Goal: Download file/media

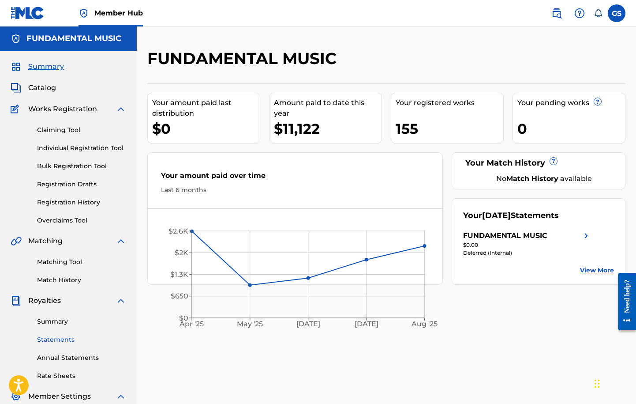
click at [68, 340] on link "Statements" at bounding box center [81, 339] width 89 height 9
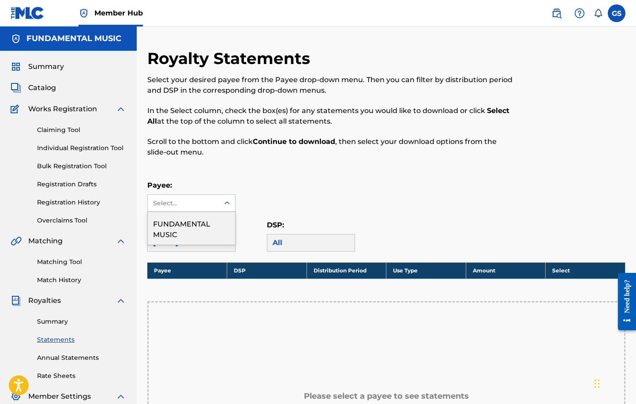
click at [221, 202] on div at bounding box center [227, 203] width 16 height 16
click at [212, 226] on div "FUNDAMENTAL MUSIC" at bounding box center [191, 228] width 87 height 33
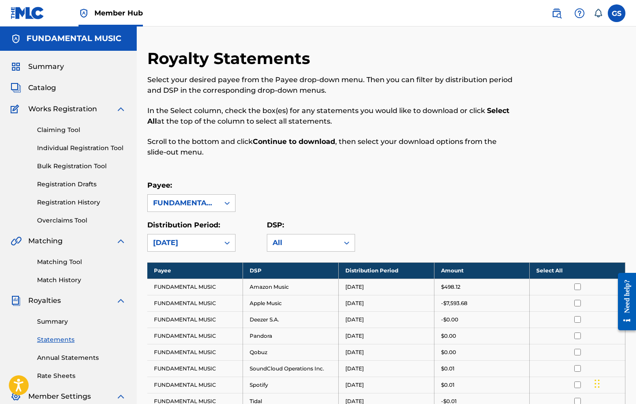
click at [556, 271] on th "Select All" at bounding box center [578, 270] width 96 height 16
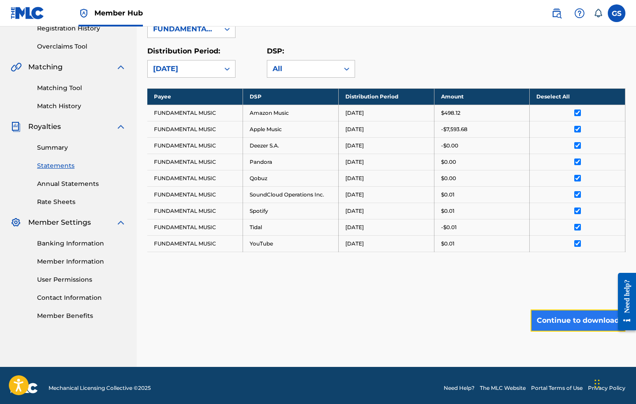
scroll to position [179, 0]
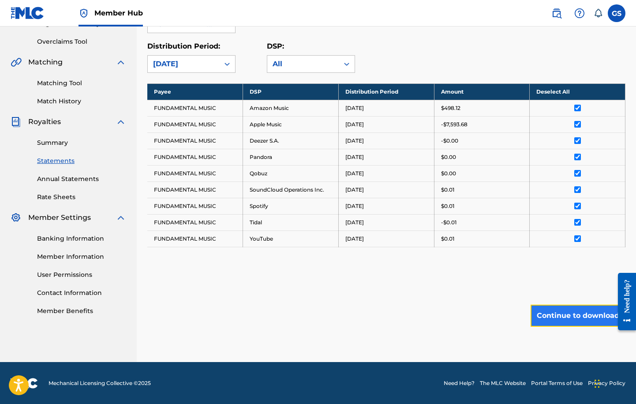
click at [577, 382] on div "Member Hub GS GS Geoff Siegel geoff@fundamentalmusic.com Notification Preferenc…" at bounding box center [318, 112] width 636 height 583
click at [578, 317] on button "Continue to download" at bounding box center [578, 315] width 95 height 22
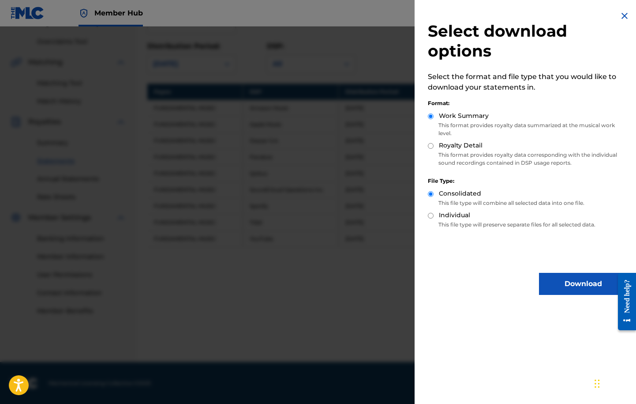
click at [432, 144] on input "Royalty Detail" at bounding box center [431, 146] width 6 height 6
radio input "true"
click at [559, 278] on button "Download" at bounding box center [583, 284] width 88 height 22
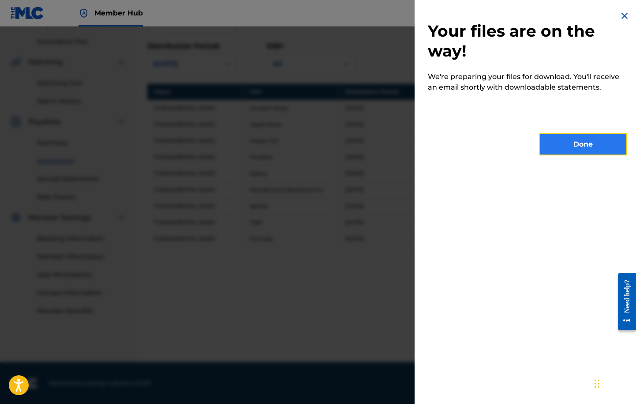
click at [585, 142] on button "Done" at bounding box center [583, 144] width 88 height 22
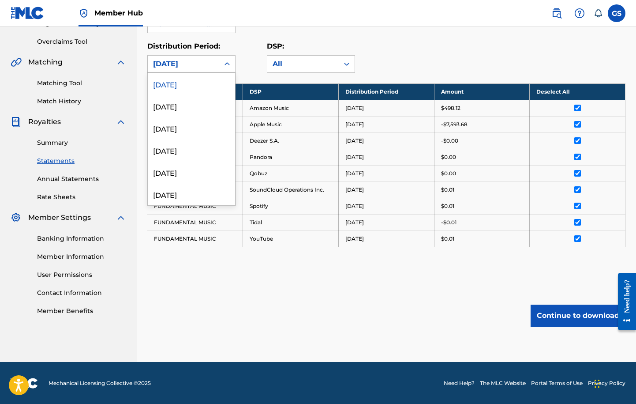
click at [223, 61] on icon at bounding box center [227, 64] width 9 height 9
click at [212, 100] on div "[DATE]" at bounding box center [191, 106] width 87 height 22
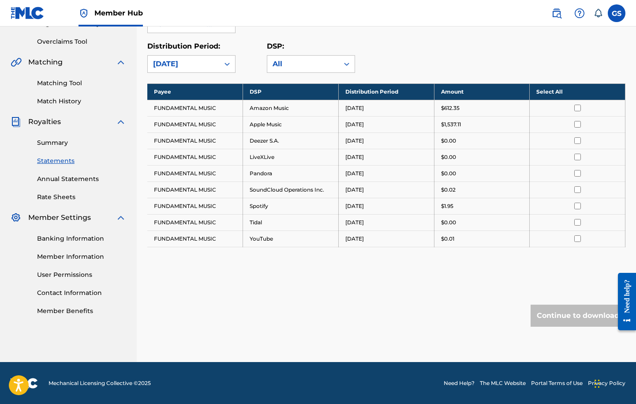
click at [549, 95] on th "Select All" at bounding box center [578, 91] width 96 height 16
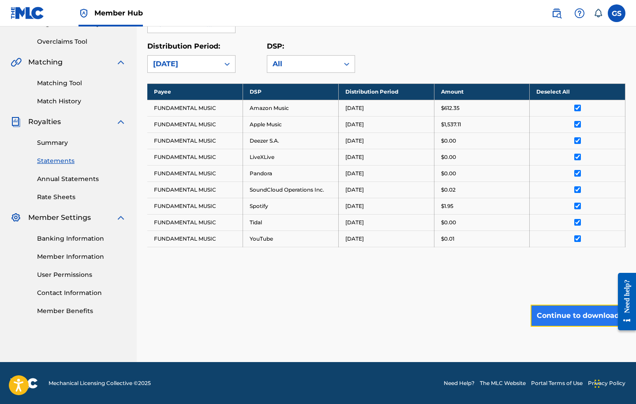
click at [589, 312] on button "Continue to download" at bounding box center [578, 315] width 95 height 22
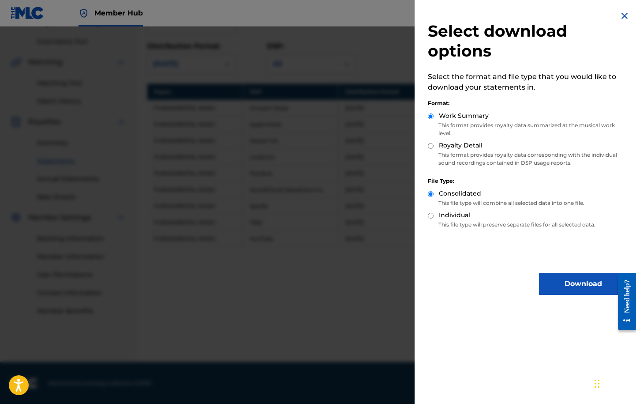
click at [431, 148] on div "Royalty Detail" at bounding box center [527, 146] width 199 height 10
click at [433, 147] on input "Royalty Detail" at bounding box center [431, 146] width 6 height 6
radio input "true"
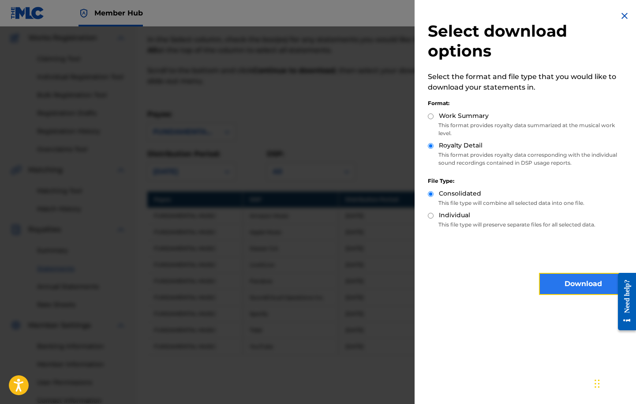
click at [587, 289] on button "Download" at bounding box center [583, 284] width 88 height 22
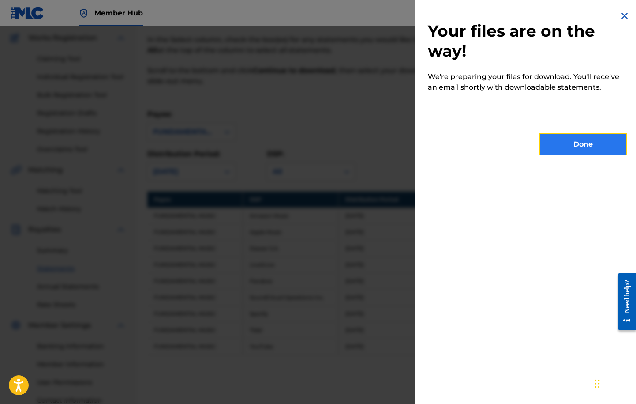
click at [583, 140] on button "Done" at bounding box center [583, 144] width 88 height 22
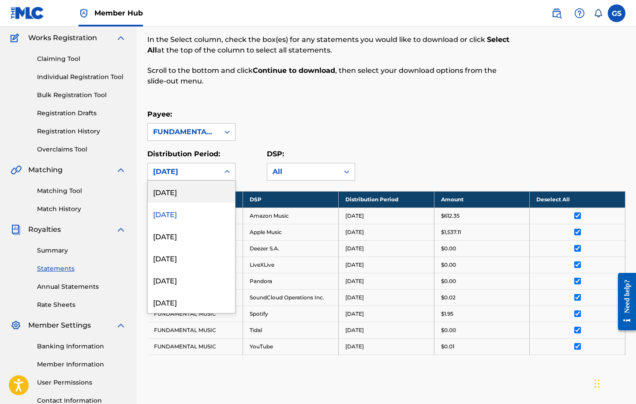
click at [215, 166] on div "[DATE]" at bounding box center [183, 171] width 71 height 17
click at [197, 232] on div "[DATE]" at bounding box center [191, 236] width 87 height 22
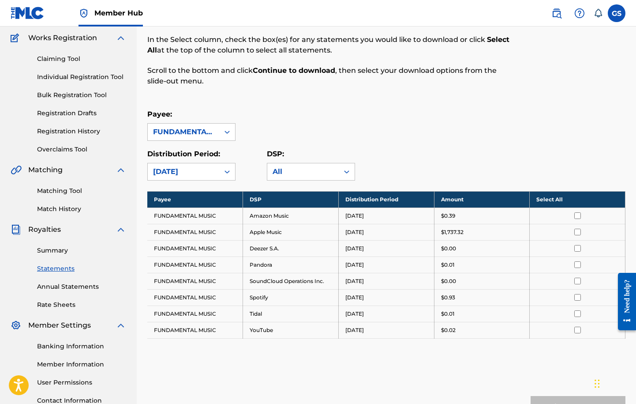
click at [547, 193] on th "Select All" at bounding box center [578, 199] width 96 height 16
click at [576, 397] on button "Continue to download" at bounding box center [578, 407] width 95 height 22
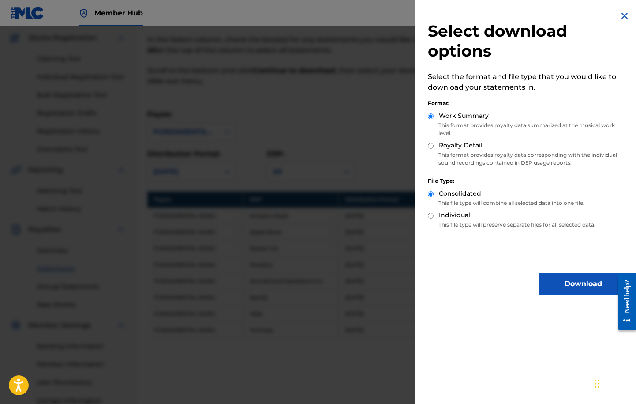
click at [431, 143] on input "Royalty Detail" at bounding box center [431, 146] width 6 height 6
radio input "true"
click at [596, 278] on button "Download" at bounding box center [583, 284] width 88 height 22
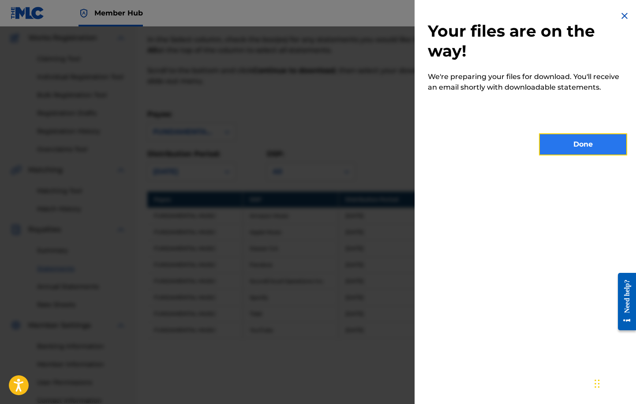
click at [574, 140] on button "Done" at bounding box center [583, 144] width 88 height 22
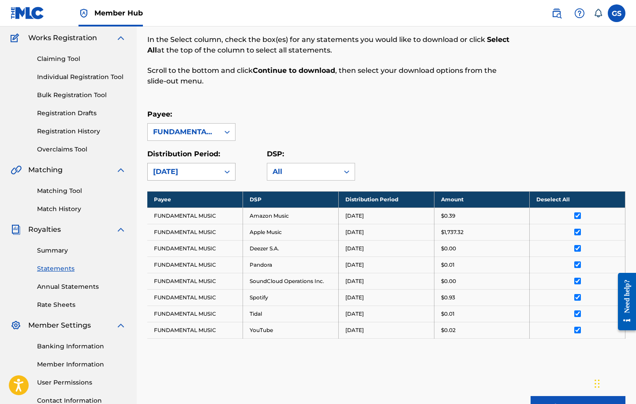
click at [209, 167] on div "[DATE]" at bounding box center [183, 171] width 61 height 11
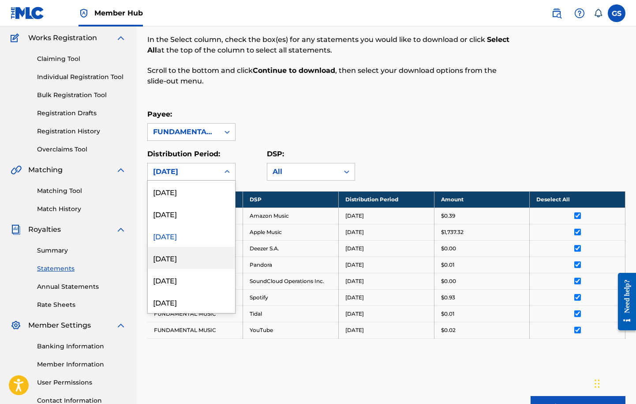
click at [199, 257] on div "[DATE]" at bounding box center [191, 258] width 87 height 22
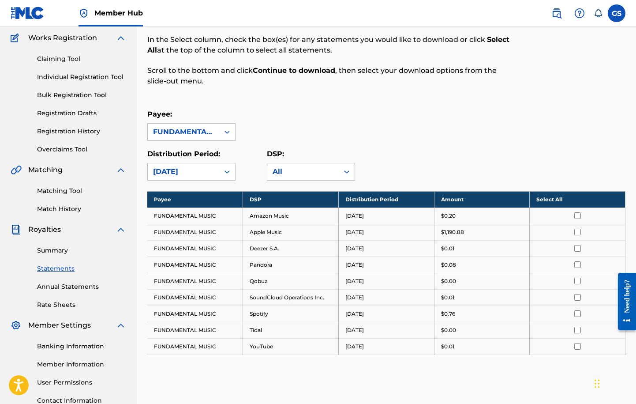
click at [549, 194] on th "Select All" at bounding box center [578, 199] width 96 height 16
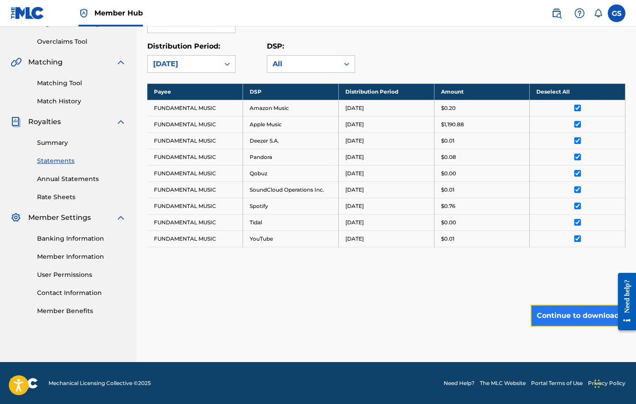
click at [582, 314] on button "Continue to download" at bounding box center [578, 315] width 95 height 22
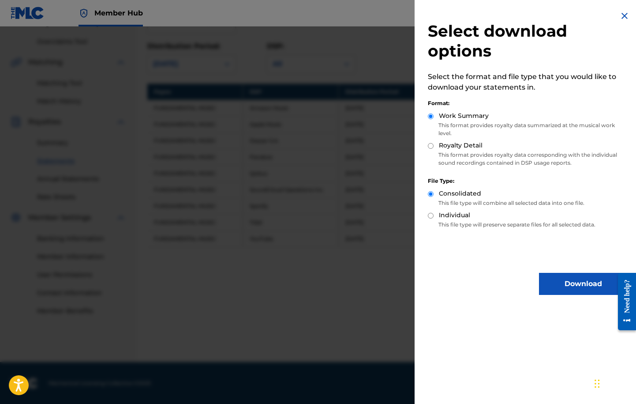
click at [428, 143] on input "Royalty Detail" at bounding box center [431, 146] width 6 height 6
radio input "true"
click at [581, 285] on button "Download" at bounding box center [583, 284] width 88 height 22
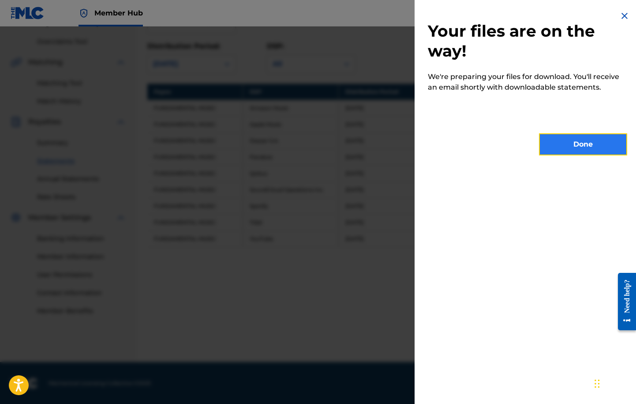
click at [583, 145] on button "Done" at bounding box center [583, 144] width 88 height 22
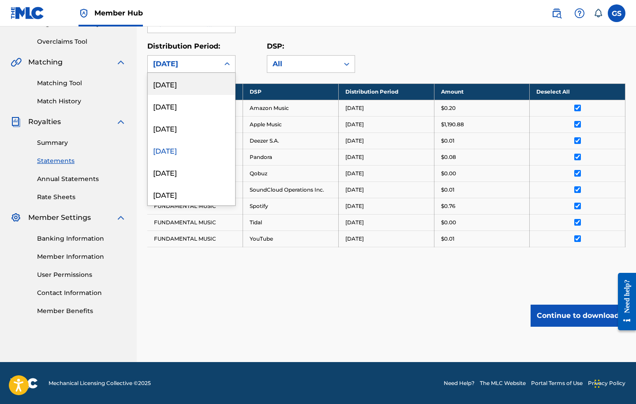
click at [183, 66] on div "[DATE]" at bounding box center [183, 64] width 61 height 11
click at [196, 168] on div "[DATE]" at bounding box center [191, 172] width 87 height 22
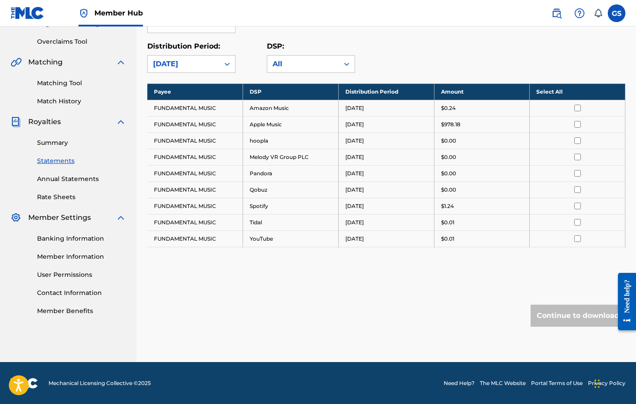
click at [560, 89] on th "Select All" at bounding box center [578, 91] width 96 height 16
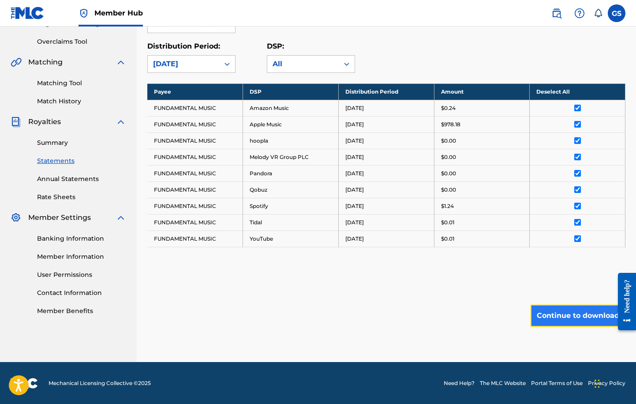
click at [562, 315] on button "Continue to download" at bounding box center [578, 315] width 95 height 22
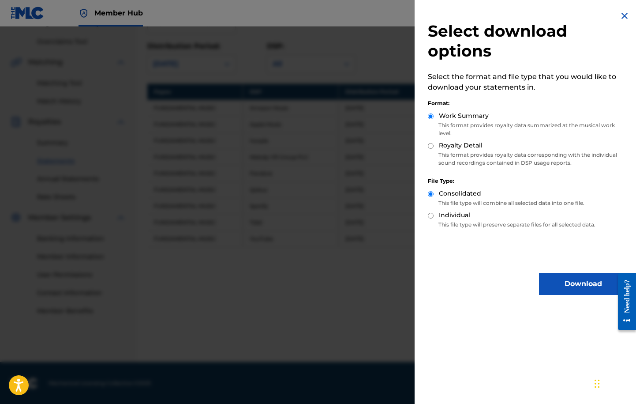
click at [434, 146] on div "Royalty Detail" at bounding box center [527, 146] width 199 height 10
click at [431, 145] on input "Royalty Detail" at bounding box center [431, 146] width 6 height 6
radio input "true"
click at [559, 284] on button "Download" at bounding box center [583, 284] width 88 height 22
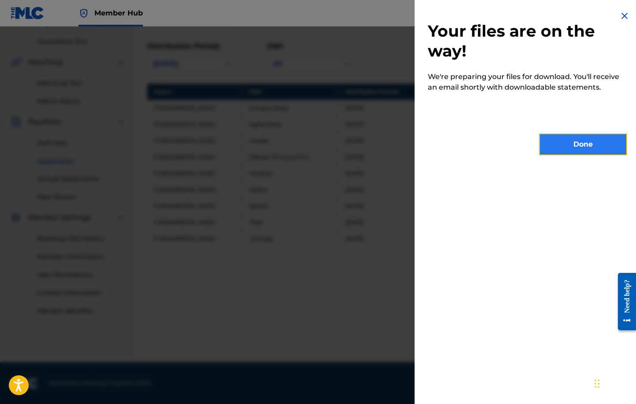
click at [584, 139] on button "Done" at bounding box center [583, 144] width 88 height 22
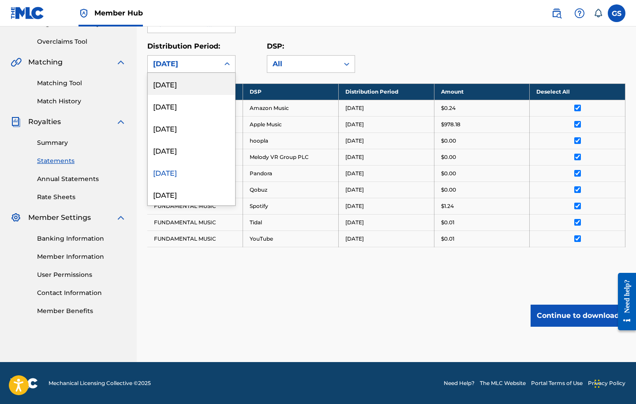
click at [168, 56] on div "[DATE]" at bounding box center [183, 64] width 71 height 17
click at [177, 197] on div "[DATE]" at bounding box center [191, 194] width 87 height 22
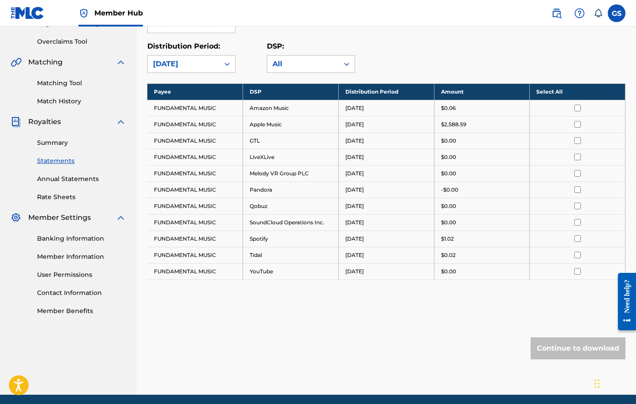
click at [564, 90] on th "Select All" at bounding box center [578, 91] width 96 height 16
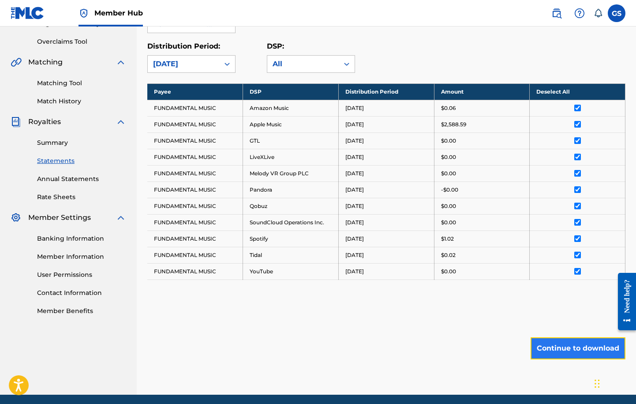
click at [552, 343] on button "Continue to download" at bounding box center [578, 348] width 95 height 22
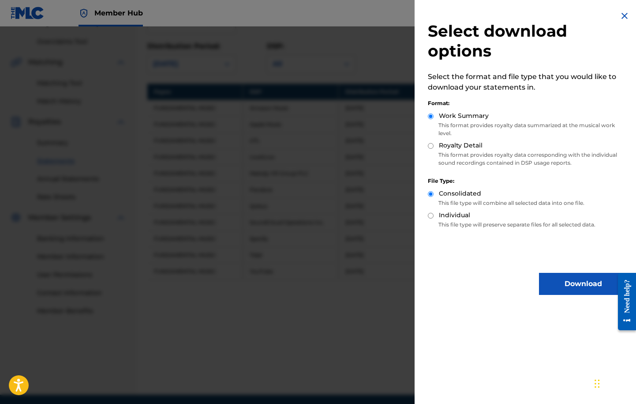
click at [431, 144] on input "Royalty Detail" at bounding box center [431, 146] width 6 height 6
radio input "true"
click at [556, 282] on button "Download" at bounding box center [583, 284] width 88 height 22
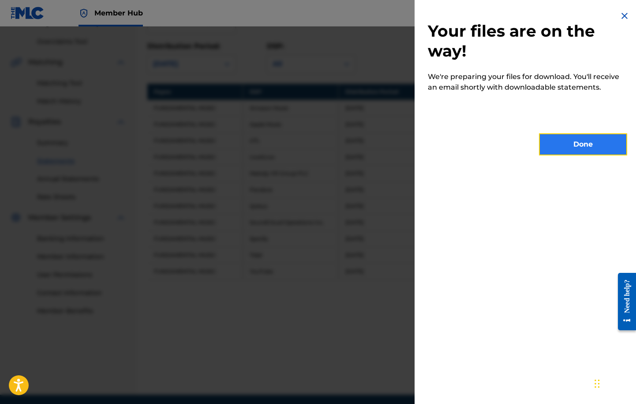
click at [586, 139] on button "Done" at bounding box center [583, 144] width 88 height 22
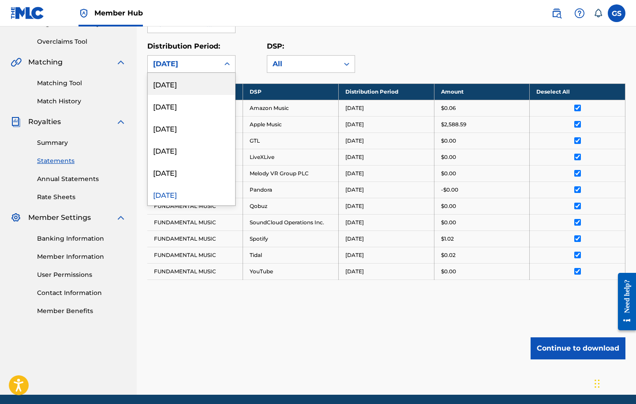
click at [214, 59] on div "[DATE]" at bounding box center [183, 64] width 61 height 11
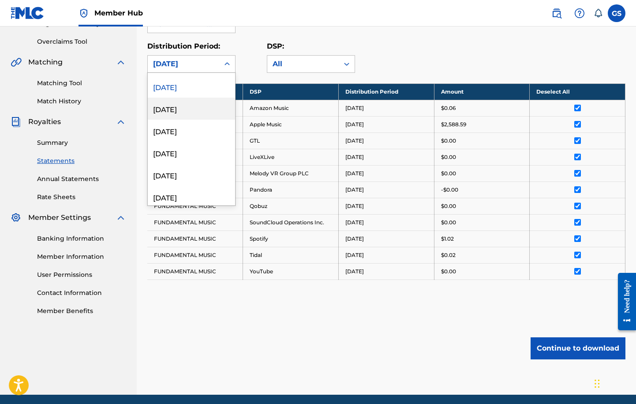
click at [197, 108] on div "[DATE]" at bounding box center [191, 108] width 87 height 22
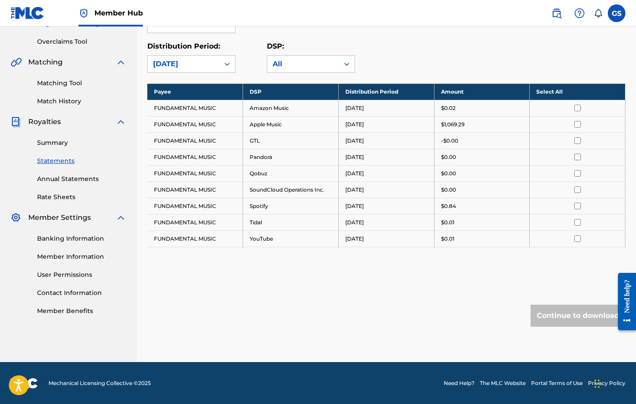
click at [553, 94] on th "Select All" at bounding box center [578, 91] width 96 height 16
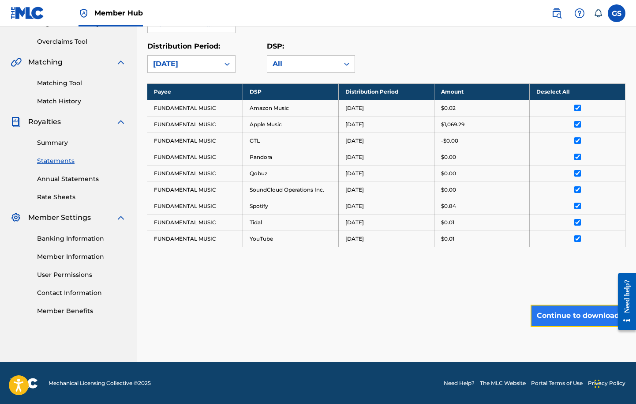
click at [569, 323] on button "Continue to download" at bounding box center [578, 315] width 95 height 22
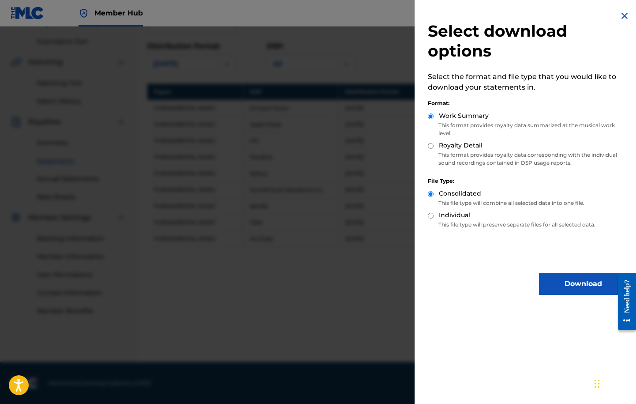
click at [430, 146] on input "Royalty Detail" at bounding box center [431, 146] width 6 height 6
radio input "true"
click at [548, 282] on button "Download" at bounding box center [583, 284] width 88 height 22
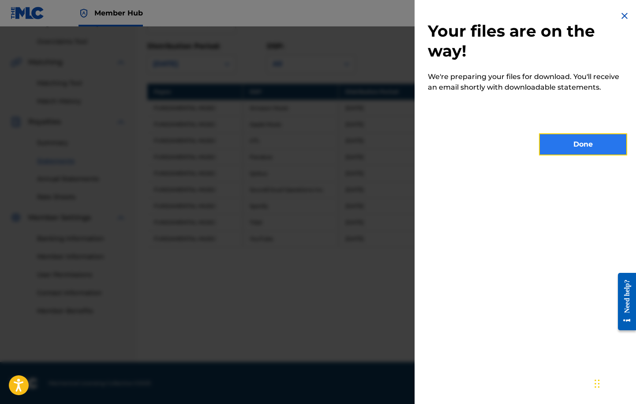
click at [588, 146] on button "Done" at bounding box center [583, 144] width 88 height 22
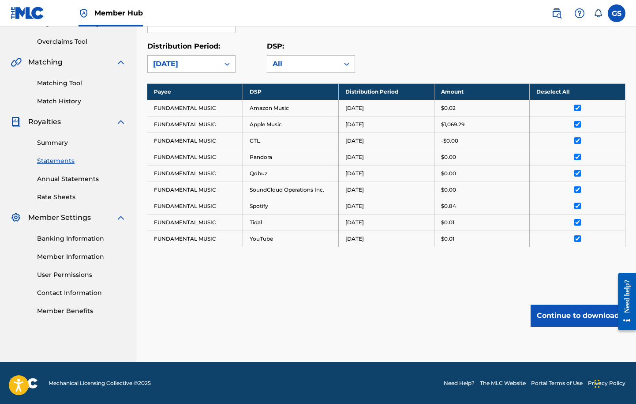
click at [197, 64] on div "[DATE]" at bounding box center [183, 64] width 61 height 11
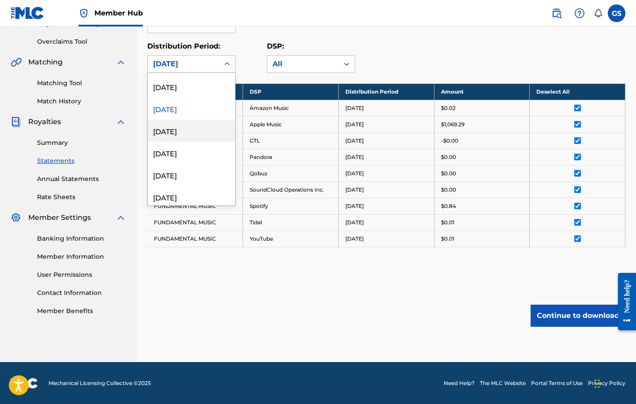
click at [190, 136] on div "[DATE]" at bounding box center [191, 131] width 87 height 22
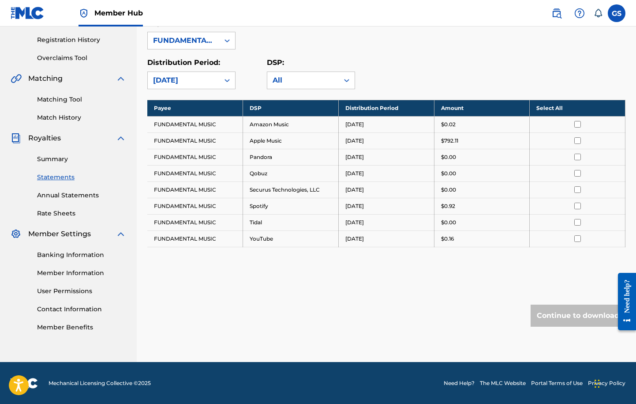
click at [551, 111] on th "Select All" at bounding box center [578, 108] width 96 height 16
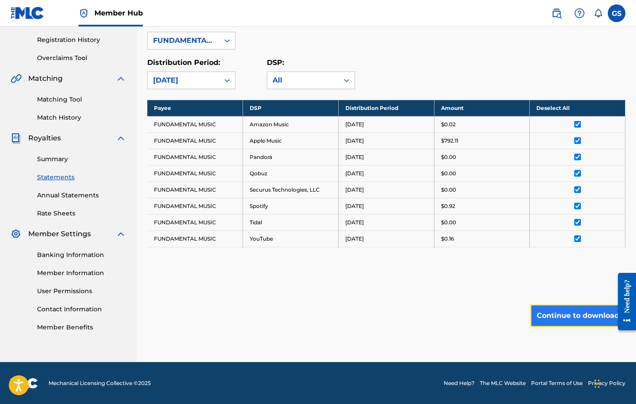
click at [546, 315] on button "Continue to download" at bounding box center [578, 315] width 95 height 22
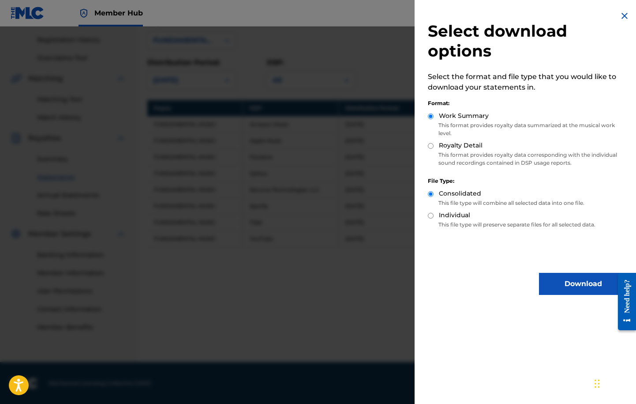
click at [432, 146] on input "Royalty Detail" at bounding box center [431, 146] width 6 height 6
radio input "true"
click at [568, 290] on button "Download" at bounding box center [583, 284] width 88 height 22
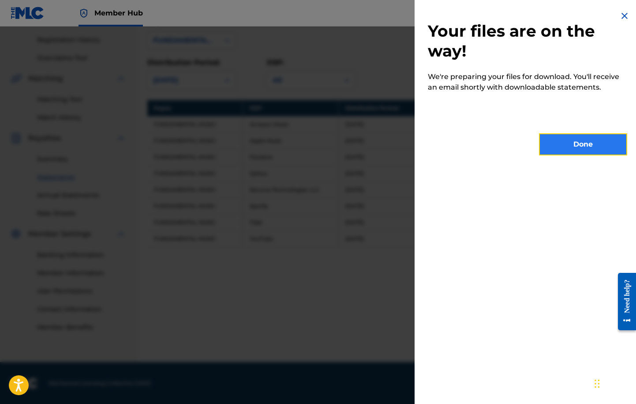
click at [592, 149] on button "Done" at bounding box center [583, 144] width 88 height 22
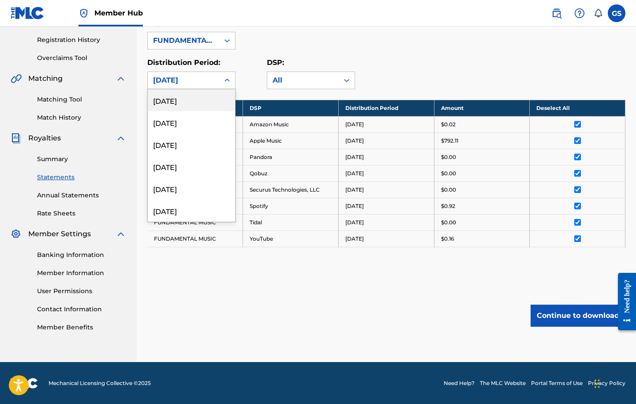
click at [221, 75] on div at bounding box center [227, 80] width 16 height 16
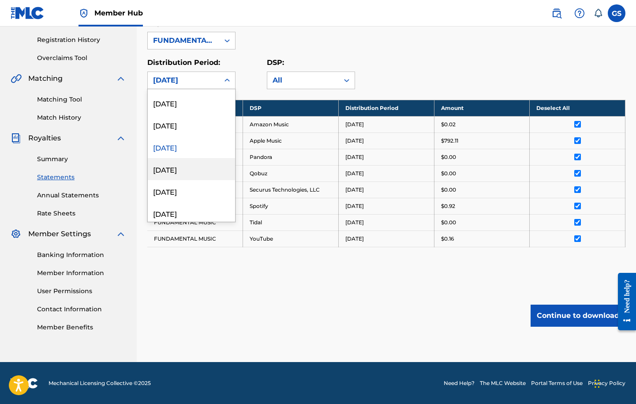
click at [215, 170] on div "[DATE]" at bounding box center [191, 169] width 87 height 22
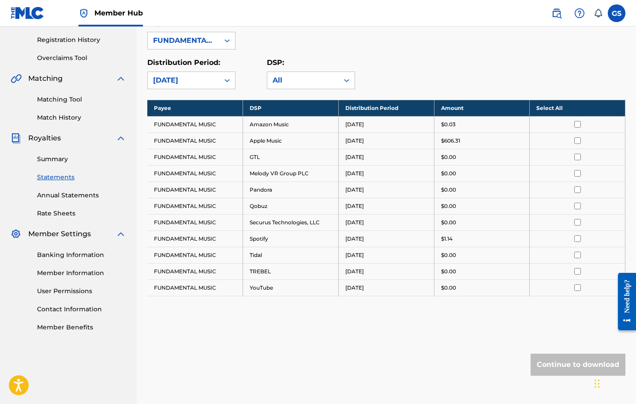
click at [557, 109] on th "Select All" at bounding box center [578, 108] width 96 height 16
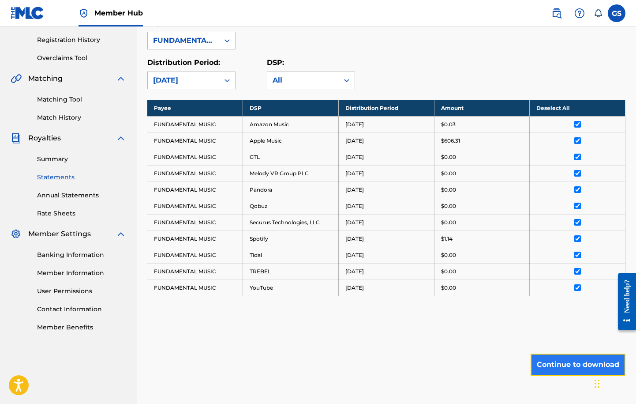
click at [559, 361] on button "Continue to download" at bounding box center [578, 364] width 95 height 22
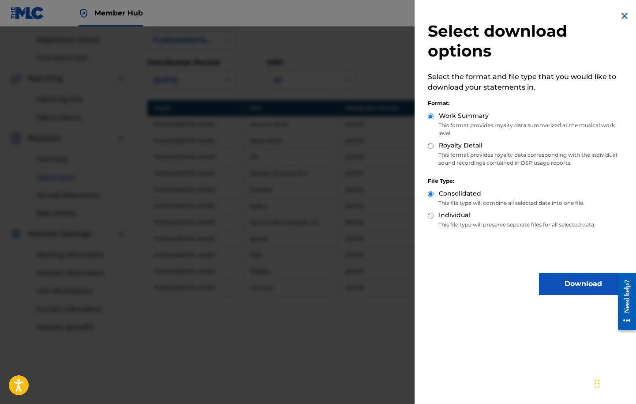
click at [435, 145] on div "Royalty Detail" at bounding box center [527, 146] width 199 height 10
click at [434, 145] on div "Royalty Detail" at bounding box center [527, 146] width 199 height 10
click at [433, 145] on input "Royalty Detail" at bounding box center [431, 146] width 6 height 6
radio input "true"
click at [575, 285] on button "Download" at bounding box center [583, 284] width 88 height 22
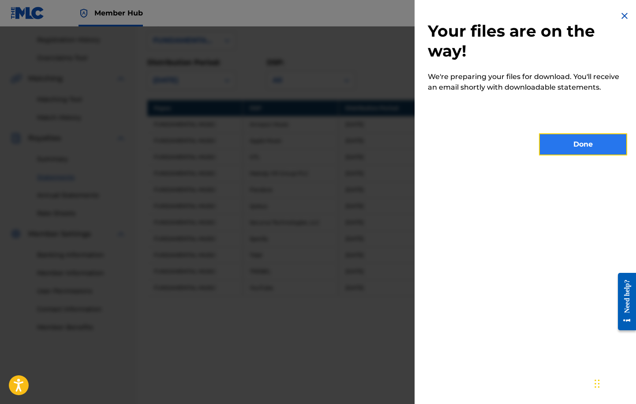
click at [590, 143] on button "Done" at bounding box center [583, 144] width 88 height 22
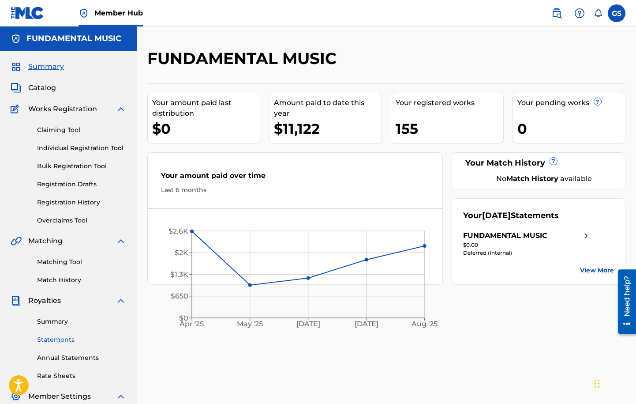
click at [67, 337] on link "Statements" at bounding box center [81, 339] width 89 height 9
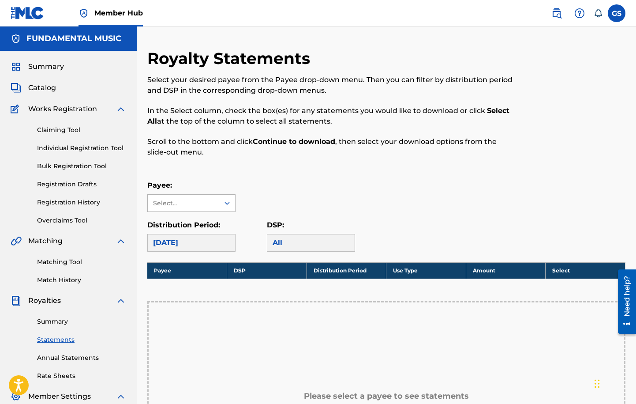
click at [191, 204] on div "Select..." at bounding box center [183, 203] width 60 height 9
click at [191, 221] on div "FUNDAMENTAL MUSIC" at bounding box center [191, 228] width 87 height 33
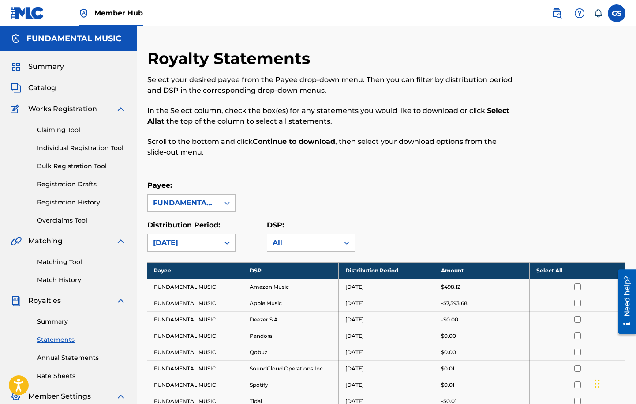
click at [540, 272] on th "Select All" at bounding box center [578, 270] width 96 height 16
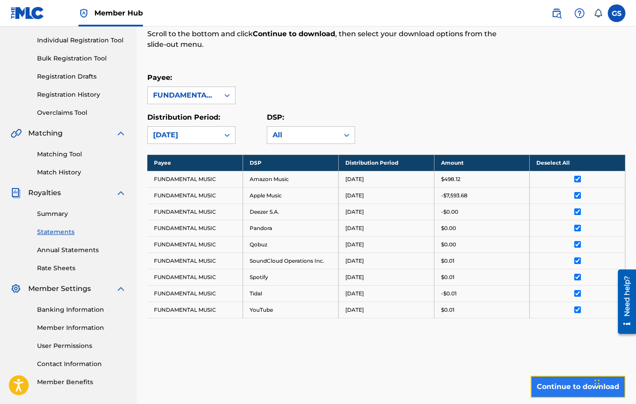
click at [586, 379] on button "Continue to download" at bounding box center [578, 386] width 95 height 22
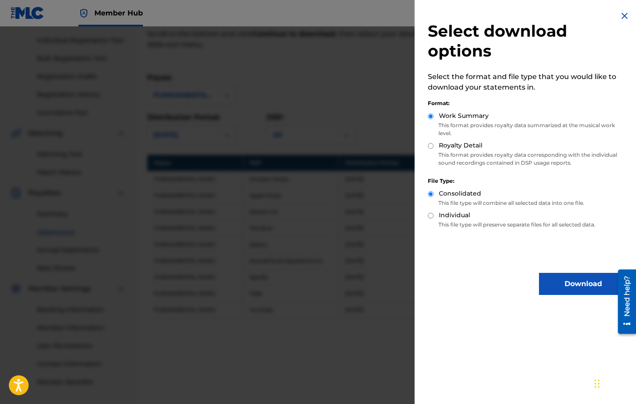
click at [432, 144] on input "Royalty Detail" at bounding box center [431, 146] width 6 height 6
radio input "true"
click at [565, 290] on button "Download" at bounding box center [583, 284] width 88 height 22
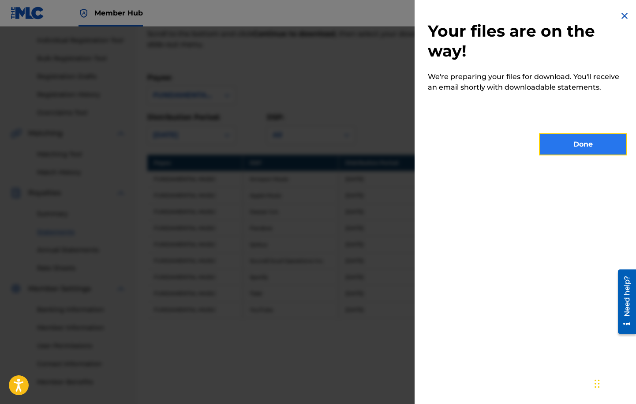
click at [582, 150] on button "Done" at bounding box center [583, 144] width 88 height 22
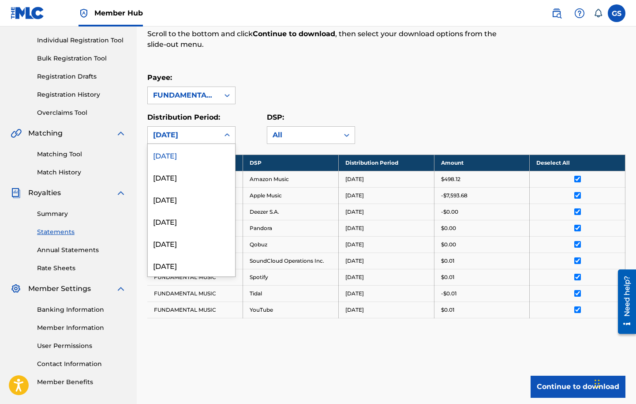
click at [221, 139] on div at bounding box center [227, 135] width 16 height 16
click at [203, 177] on div "[DATE]" at bounding box center [191, 177] width 87 height 22
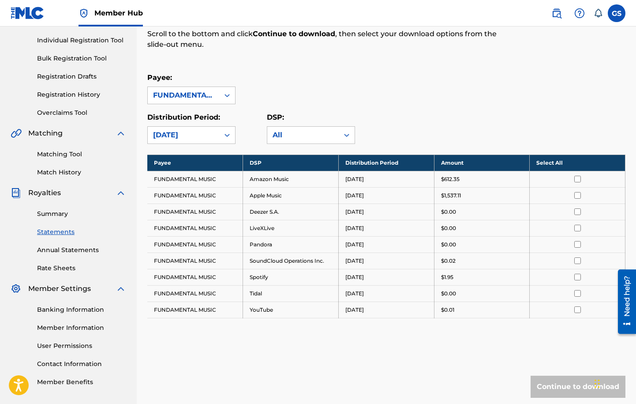
click at [544, 165] on th "Select All" at bounding box center [578, 162] width 96 height 16
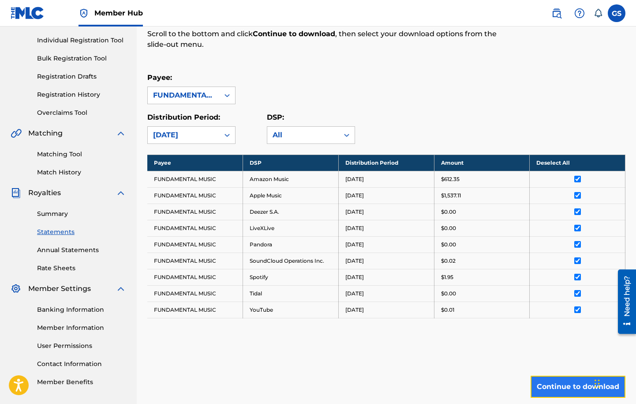
click at [575, 382] on button "Continue to download" at bounding box center [578, 386] width 95 height 22
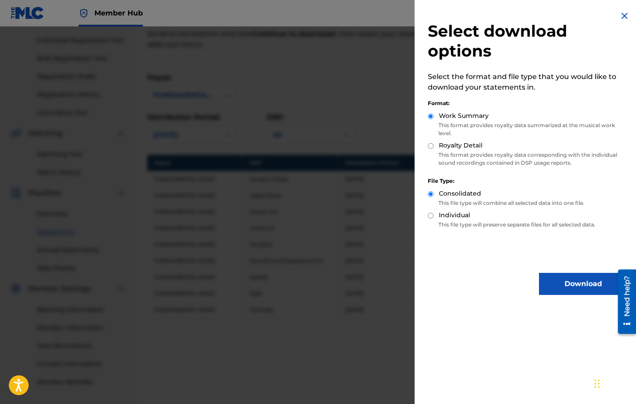
click at [430, 146] on input "Royalty Detail" at bounding box center [431, 146] width 6 height 6
radio input "true"
click at [552, 280] on button "Download" at bounding box center [583, 284] width 88 height 22
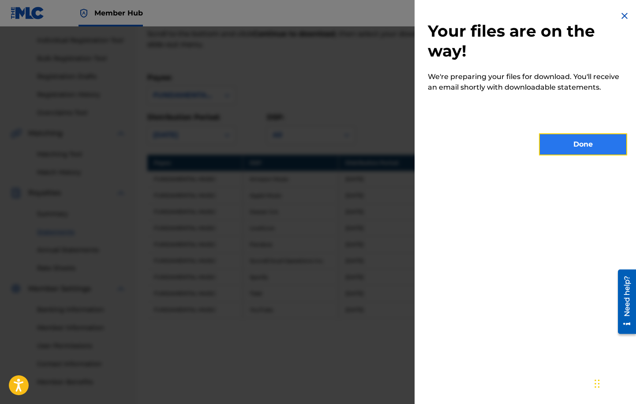
click at [577, 144] on button "Done" at bounding box center [583, 144] width 88 height 22
